Goal: Information Seeking & Learning: Find specific fact

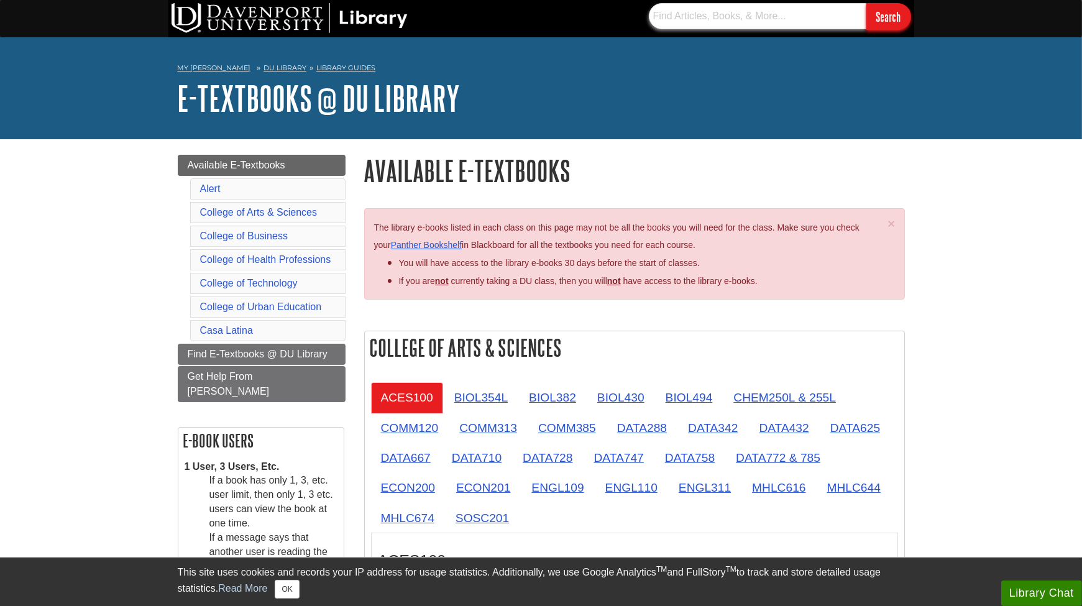
click at [714, 21] on input "text" at bounding box center [758, 16] width 218 height 26
type input "p"
paste input "[URL][DOMAIN_NAME]"
click at [714, 21] on input "[URL][DOMAIN_NAME]" at bounding box center [758, 16] width 218 height 26
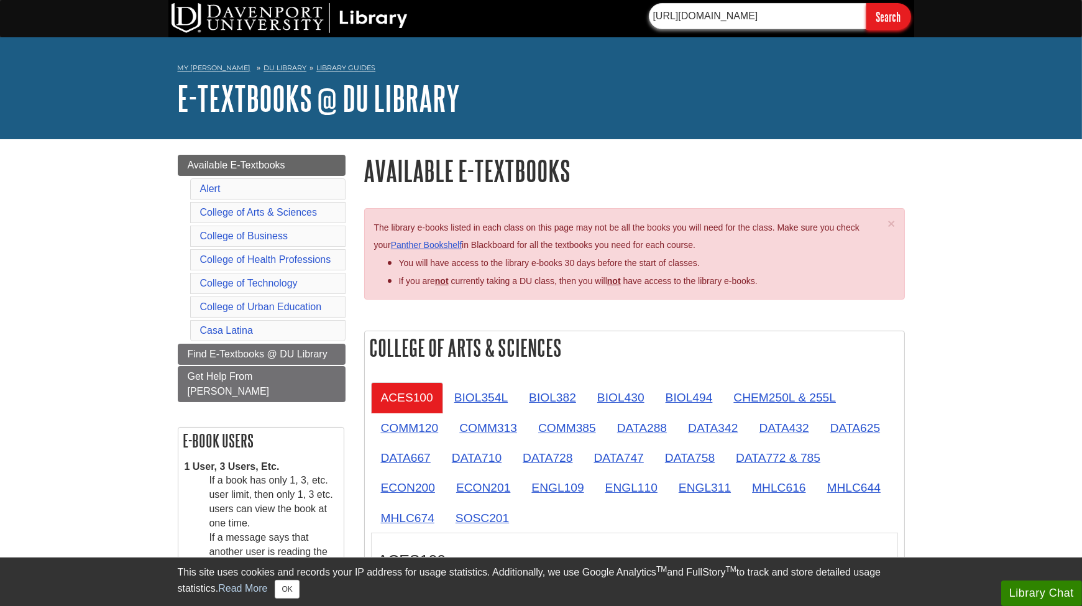
click at [714, 21] on input "[URL][DOMAIN_NAME]" at bounding box center [758, 16] width 218 height 26
type input "[URL][DOMAIN_NAME]"
click at [714, 21] on input "[URL][DOMAIN_NAME]" at bounding box center [758, 16] width 218 height 26
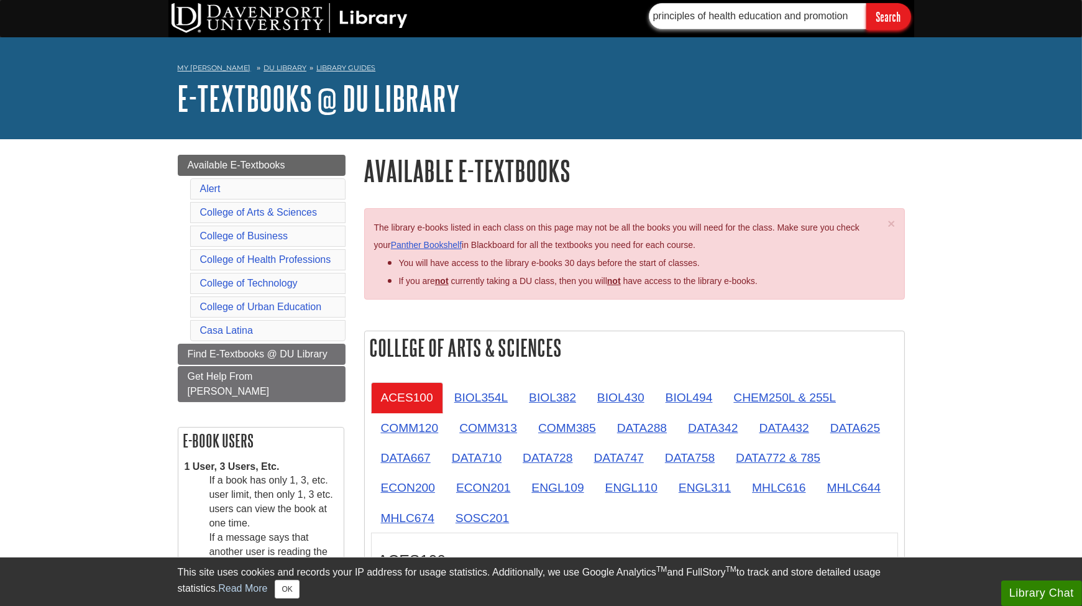
type input "principles of health education and promotion"
click at [867, 3] on input "Search" at bounding box center [889, 16] width 45 height 27
